Goal: Transaction & Acquisition: Obtain resource

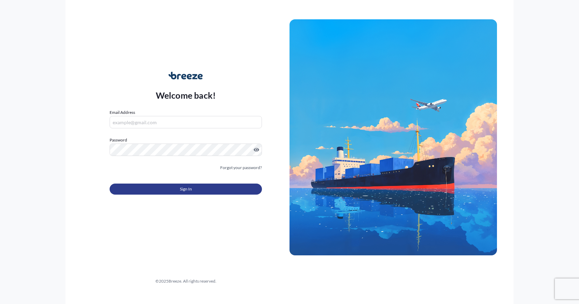
type input "[PERSON_NAME][EMAIL_ADDRESS][PERSON_NAME][DOMAIN_NAME]"
click at [199, 190] on button "Sign In" at bounding box center [186, 188] width 152 height 11
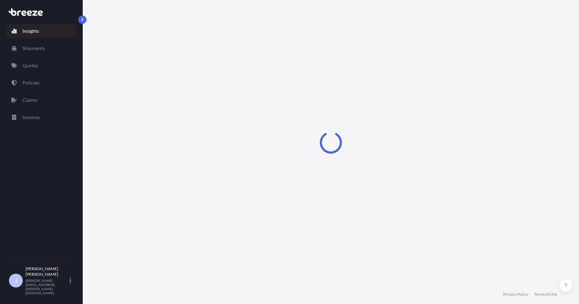
select select "2025"
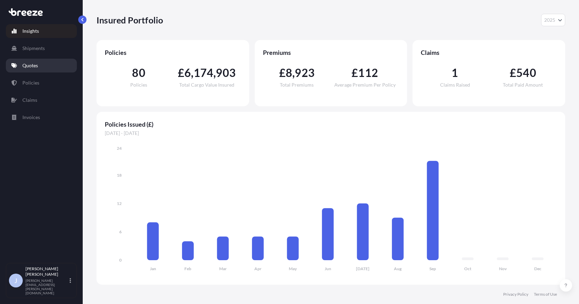
click at [36, 70] on link "Quotes" at bounding box center [41, 66] width 71 height 14
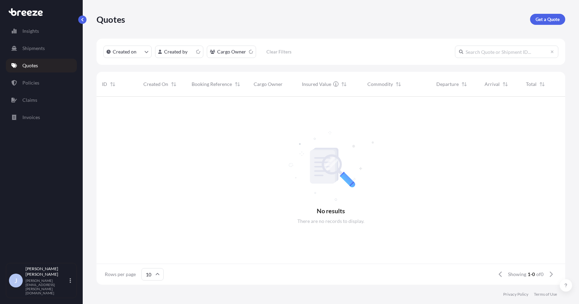
scroll to position [187, 464]
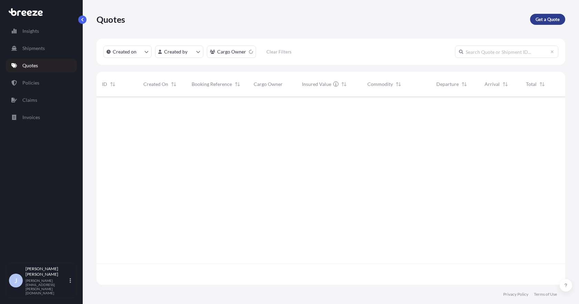
click at [542, 20] on p "Get a Quote" at bounding box center [548, 19] width 24 height 7
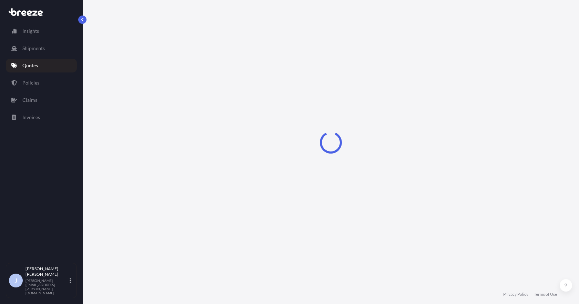
select select "Road"
select select "Sea"
select select "1"
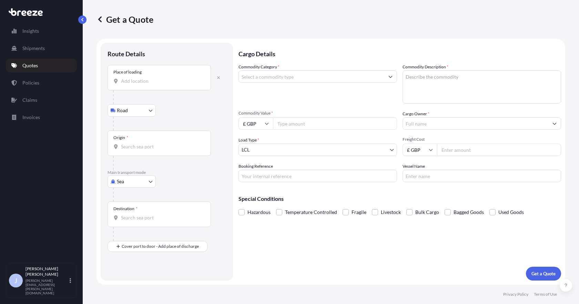
click at [152, 80] on input "Place of loading" at bounding box center [161, 81] width 81 height 7
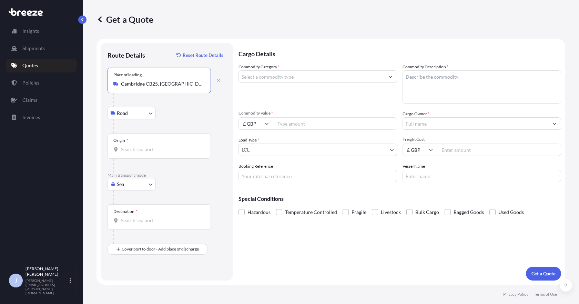
type input "Cambridge CB25, [GEOGRAPHIC_DATA]"
click at [141, 220] on input "Destination *" at bounding box center [161, 220] width 81 height 7
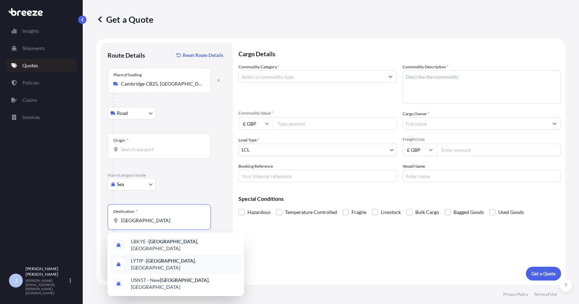
click at [165, 260] on span "LYTIP - [GEOGRAPHIC_DATA] , [GEOGRAPHIC_DATA]" at bounding box center [185, 264] width 108 height 14
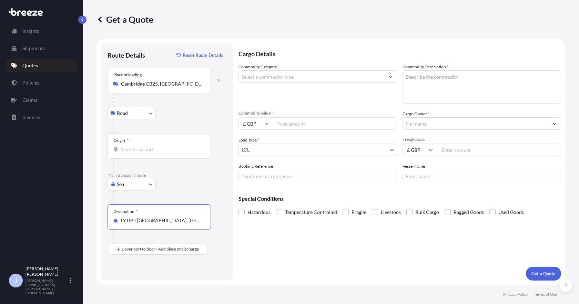
type input "LYTIP - [GEOGRAPHIC_DATA], [GEOGRAPHIC_DATA]"
click at [245, 120] on input "£ GBP" at bounding box center [256, 123] width 34 height 12
click at [251, 169] on div "$ USD" at bounding box center [255, 171] width 29 height 13
type input "$ USD"
click at [280, 125] on input "Commodity Value *" at bounding box center [335, 123] width 124 height 12
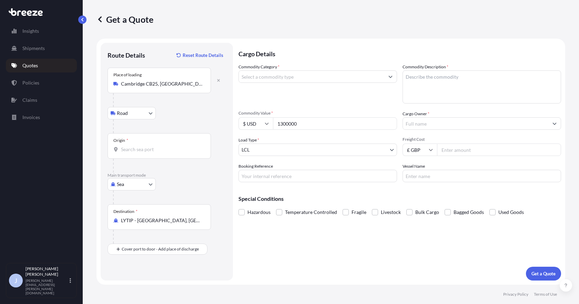
type input "1300000"
click at [320, 77] on input "Commodity Category *" at bounding box center [311, 76] width 145 height 12
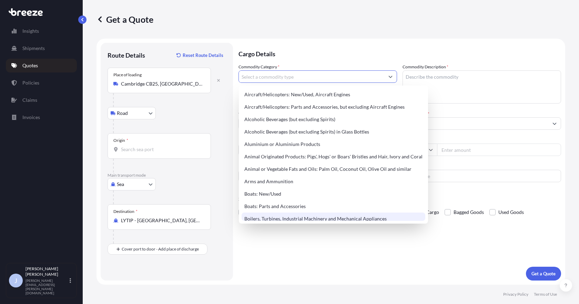
click at [345, 218] on div "Boilers, Turbines, Industrial Machinery and Mechanical Appliances" at bounding box center [334, 218] width 184 height 12
type input "Boilers, Turbines, Industrial Machinery and Mechanical Appliances"
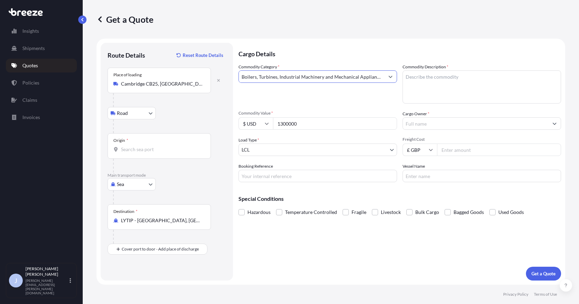
click at [459, 82] on textarea "Commodity Description *" at bounding box center [482, 86] width 159 height 33
type textarea "Machinery"
click at [433, 117] on div at bounding box center [482, 123] width 159 height 12
click at [434, 124] on input "Cargo Owner *" at bounding box center [475, 123] width 145 height 12
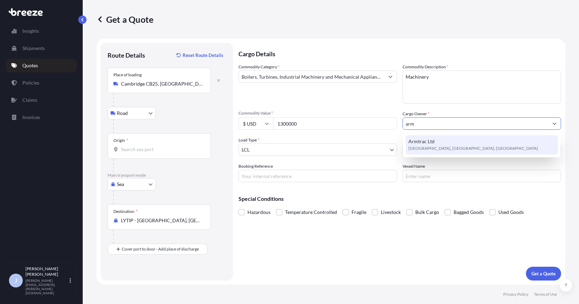
click at [434, 140] on div "Armtrac Ltd [GEOGRAPHIC_DATA], [GEOGRAPHIC_DATA], [GEOGRAPHIC_DATA]" at bounding box center [482, 144] width 152 height 19
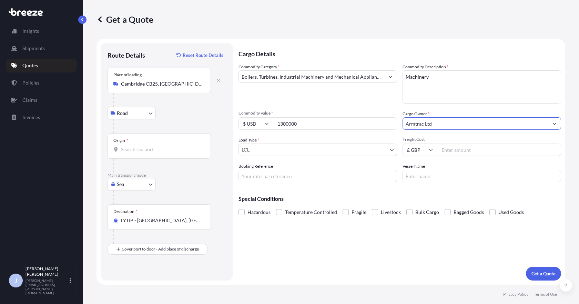
type input "Armtrac Ltd"
click at [346, 80] on input "Boilers, Turbines, Industrial Machinery and Mechanical Appliances" at bounding box center [311, 76] width 145 height 12
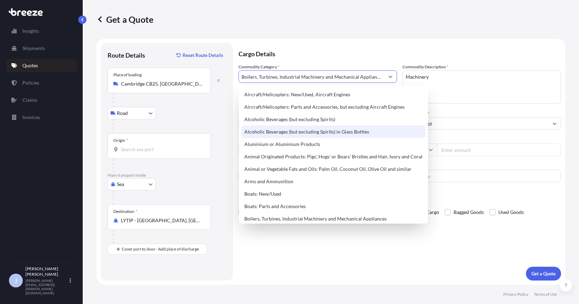
click at [486, 160] on div "Commodity Category * Boilers, Turbines, Industrial Machinery and Mechanical App…" at bounding box center [400, 122] width 323 height 119
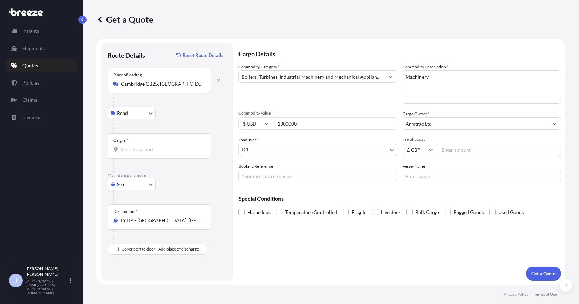
click at [470, 147] on input "Freight Cost" at bounding box center [499, 149] width 124 height 12
type input "4000"
click at [361, 177] on input "Booking Reference" at bounding box center [318, 176] width 159 height 12
type input "2x 40' - [GEOGRAPHIC_DATA] to [GEOGRAPHIC_DATA]"
click at [432, 178] on input "Vessel Name" at bounding box center [482, 176] width 159 height 12
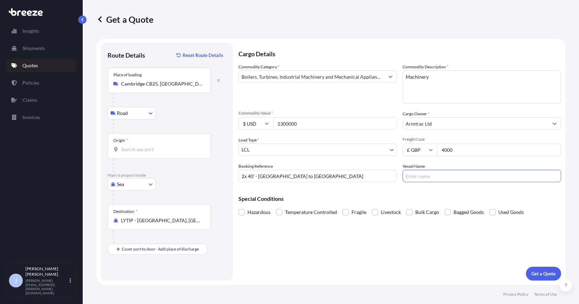
type input "TO BE CONFIRMED"
click at [436, 245] on div "Cargo Details Commodity Category * Boilers, Turbines, Industrial Machinery and …" at bounding box center [400, 162] width 323 height 238
click at [281, 123] on input "1300000" at bounding box center [335, 123] width 124 height 12
click at [142, 150] on input "Origin *" at bounding box center [161, 149] width 81 height 7
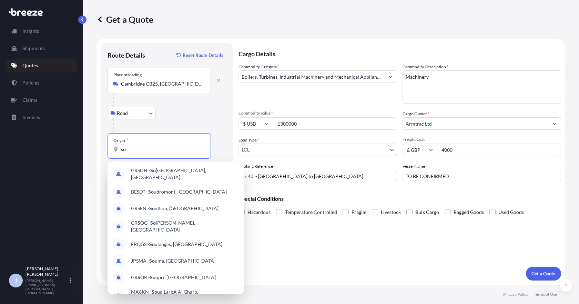
type input "s"
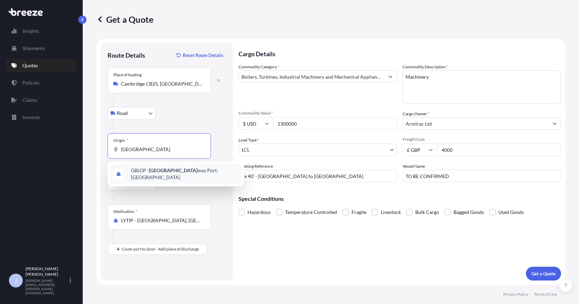
drag, startPoint x: 166, startPoint y: 151, endPoint x: 105, endPoint y: 143, distance: 61.2
click at [106, 144] on div "Route Details Reset Route Details Place of loading [GEOGRAPHIC_DATA] Rail Origi…" at bounding box center [167, 162] width 132 height 238
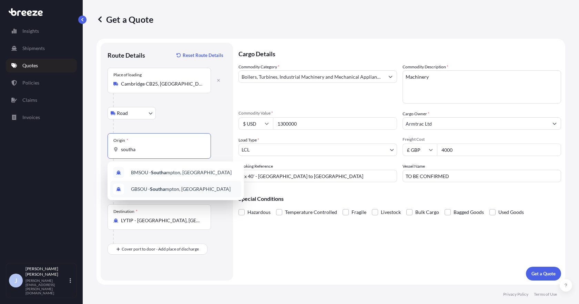
click at [212, 190] on span "GBSOU - Southa mpton, [GEOGRAPHIC_DATA]" at bounding box center [181, 188] width 100 height 7
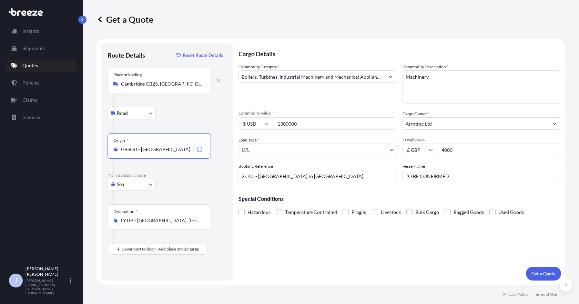
type input "GBSOU - [GEOGRAPHIC_DATA], [GEOGRAPHIC_DATA]"
click at [213, 180] on div "Sea Sea Air Road Rail" at bounding box center [167, 184] width 119 height 12
click at [552, 273] on p "Get a Quote" at bounding box center [544, 273] width 24 height 7
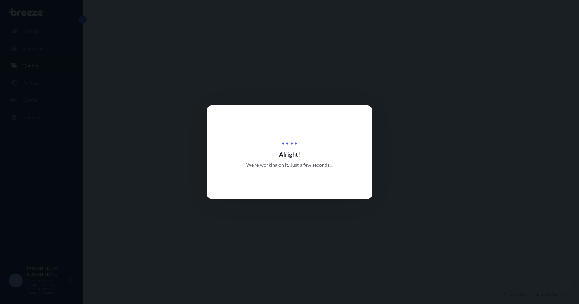
select select "Road"
select select "Sea"
select select "1"
